Goal: Navigation & Orientation: Understand site structure

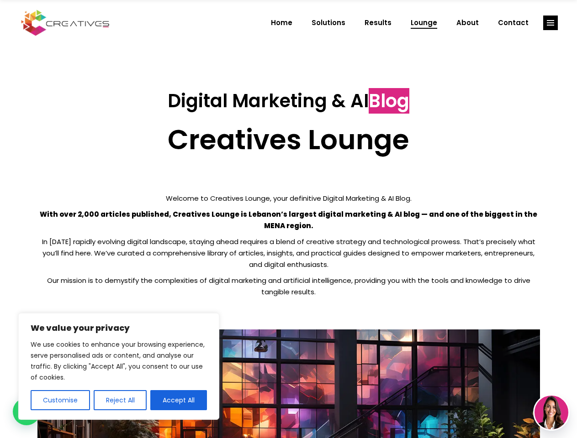
click at [288, 219] on p "With over 2,000 articles published, Creatives Lounge is Lebanon’s largest digit…" at bounding box center [288, 220] width 502 height 23
click at [60, 400] on button "Customise" at bounding box center [60, 400] width 59 height 20
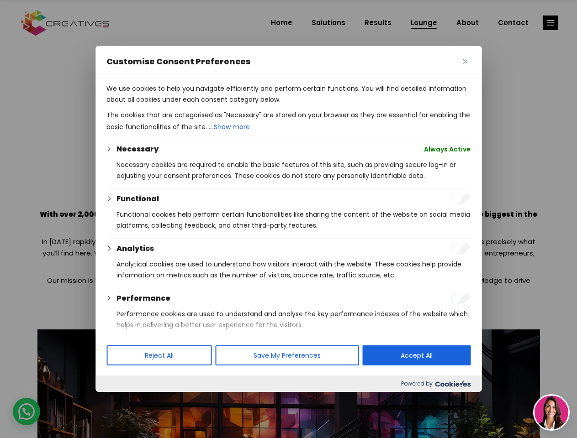
click at [120, 400] on div at bounding box center [288, 219] width 577 height 438
click at [179, 105] on p "We use cookies to help you navigate efficiently and perform certain functions. …" at bounding box center [288, 94] width 364 height 22
click at [550, 23] on div at bounding box center [288, 219] width 577 height 438
click at [551, 413] on img at bounding box center [551, 413] width 34 height 34
